Goal: Task Accomplishment & Management: Use online tool/utility

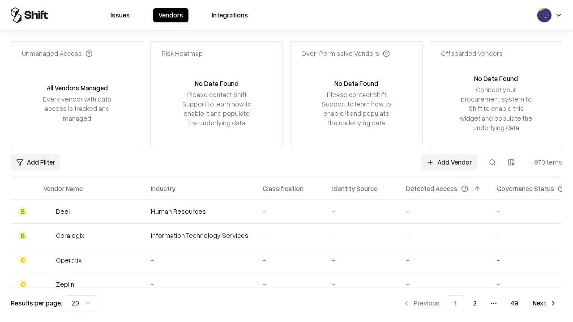
click at [449, 162] on link "Add Vendor" at bounding box center [449, 162] width 56 height 16
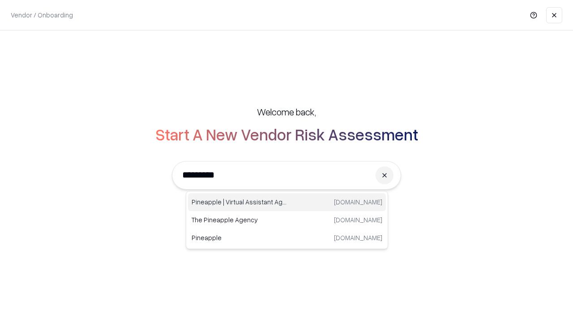
click at [287, 202] on div "Pineapple | Virtual Assistant Agency [DOMAIN_NAME]" at bounding box center [287, 202] width 198 height 18
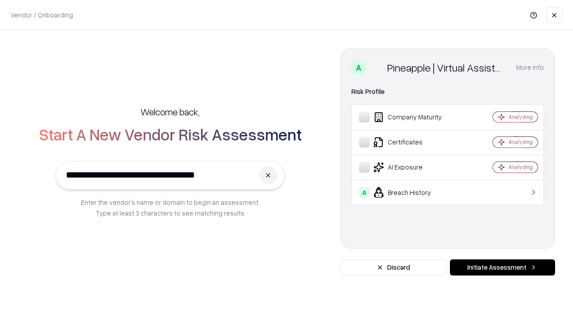
type input "**********"
click at [502, 268] on button "Initiate Assessment" at bounding box center [502, 267] width 105 height 16
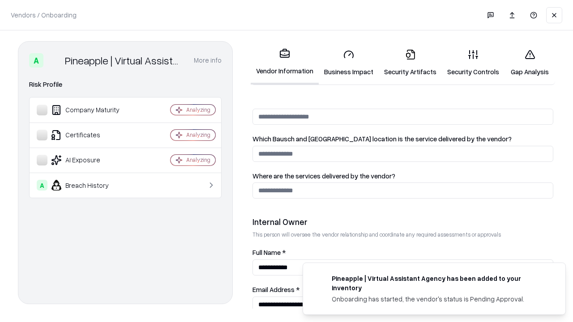
scroll to position [463, 0]
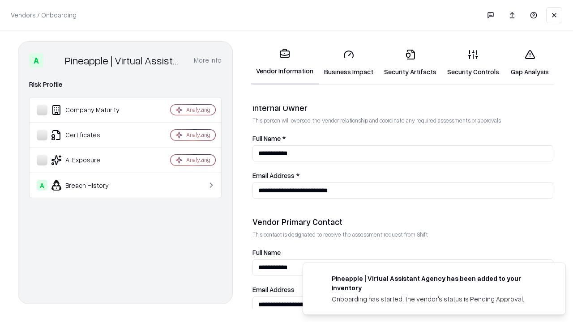
click at [410, 63] on link "Security Artifacts" at bounding box center [409, 63] width 63 height 42
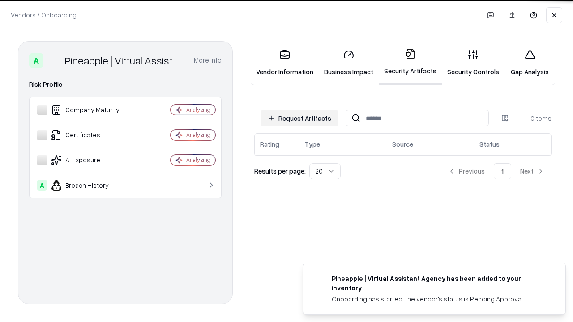
click at [299, 117] on button "Request Artifacts" at bounding box center [299, 118] width 78 height 16
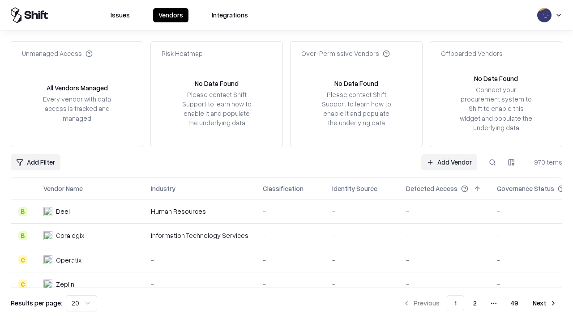
click at [449, 162] on link "Add Vendor" at bounding box center [449, 162] width 56 height 16
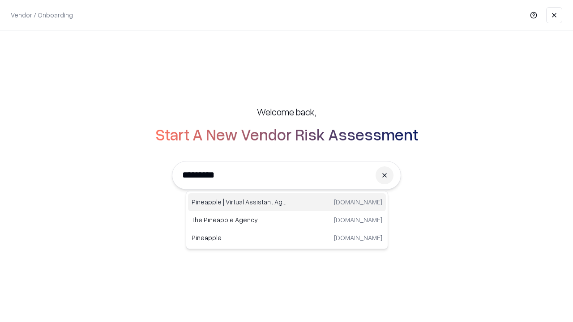
click at [287, 202] on div "Pineapple | Virtual Assistant Agency [DOMAIN_NAME]" at bounding box center [287, 202] width 198 height 18
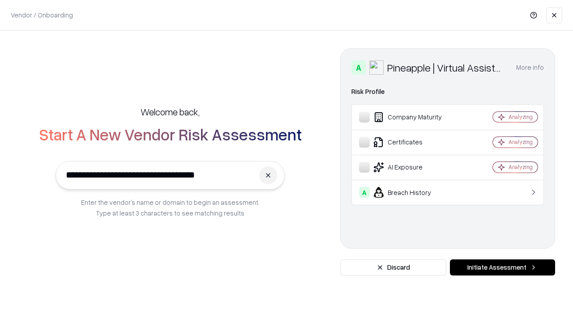
type input "**********"
click at [502, 268] on button "Initiate Assessment" at bounding box center [502, 267] width 105 height 16
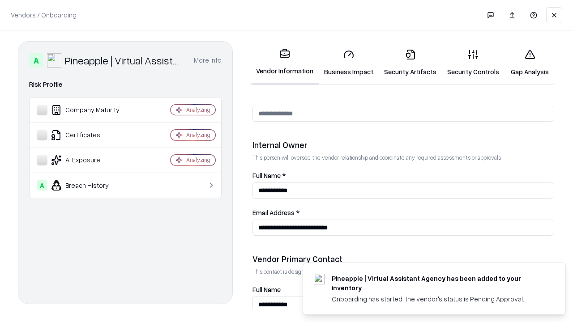
scroll to position [463, 0]
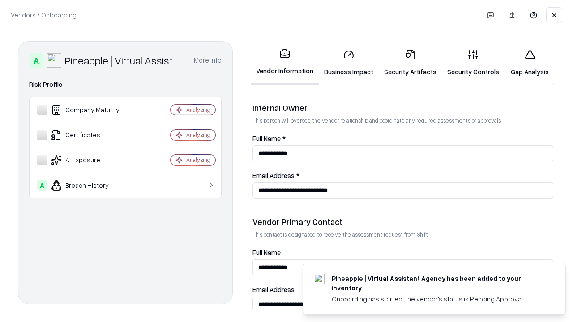
click at [529, 63] on link "Gap Analysis" at bounding box center [529, 63] width 51 height 42
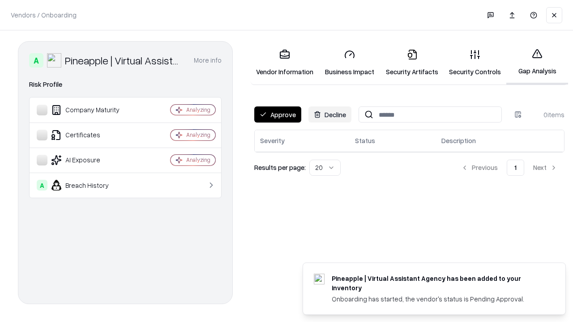
click at [277, 115] on button "Approve" at bounding box center [277, 114] width 47 height 16
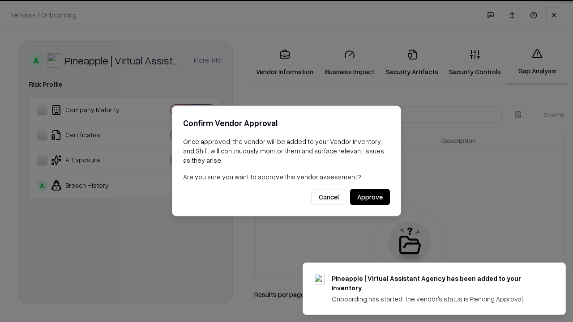
click at [370, 197] on button "Approve" at bounding box center [370, 197] width 40 height 16
